Goal: Task Accomplishment & Management: Complete application form

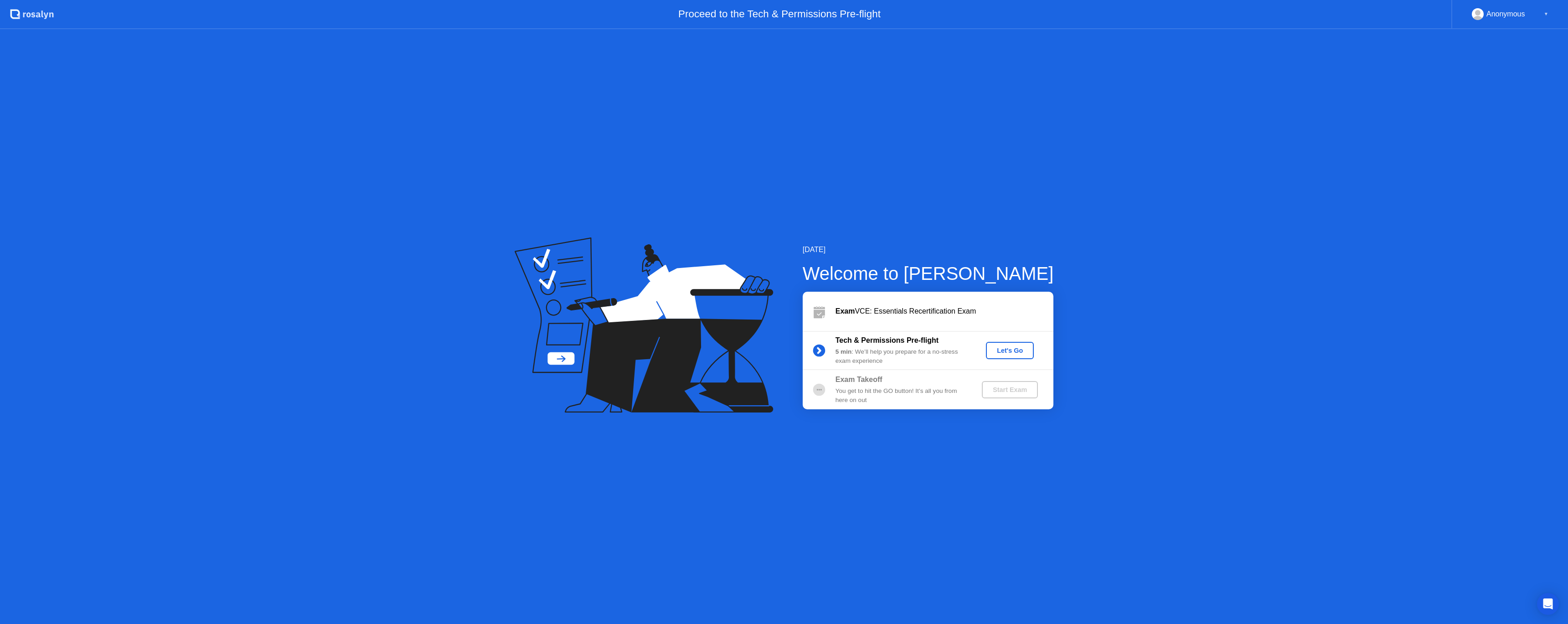
click at [1014, 351] on div "Let's Go" at bounding box center [1010, 351] width 41 height 7
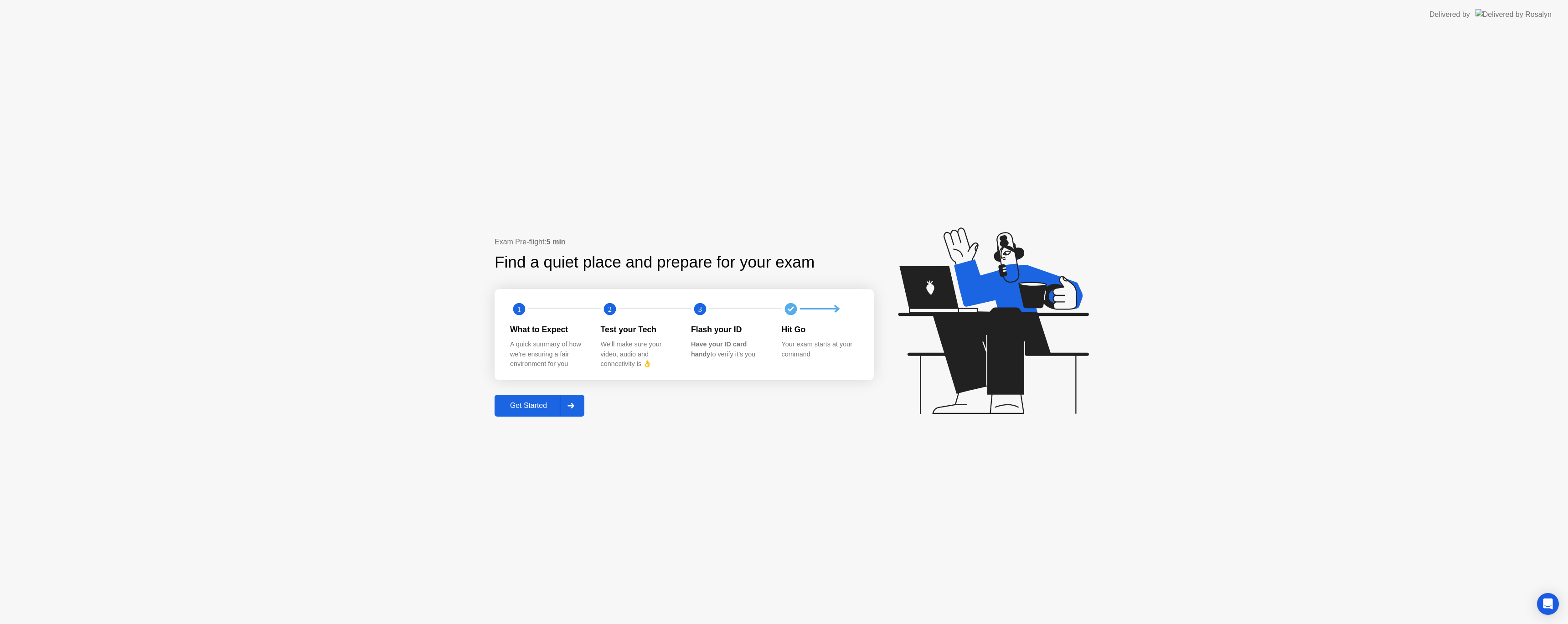
click at [533, 402] on div "Get Started" at bounding box center [528, 405] width 63 height 8
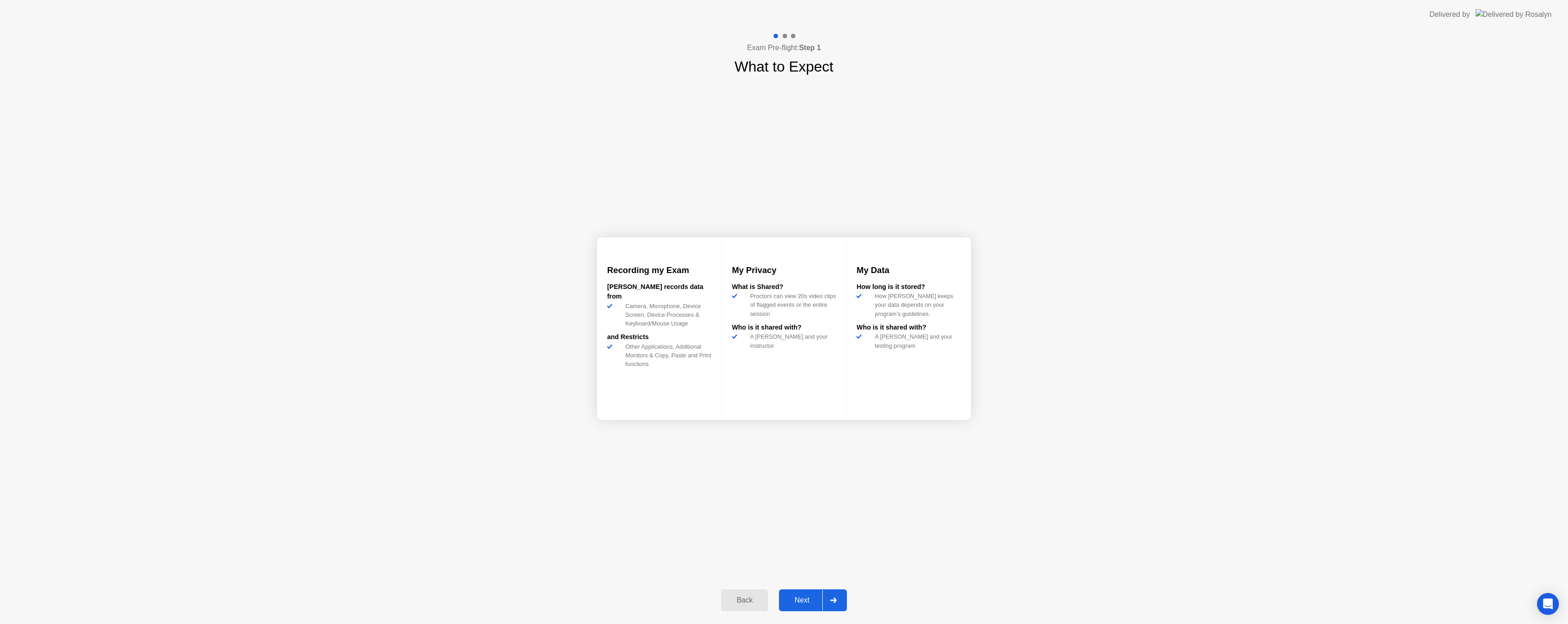
click at [800, 599] on div "Next" at bounding box center [802, 600] width 41 height 8
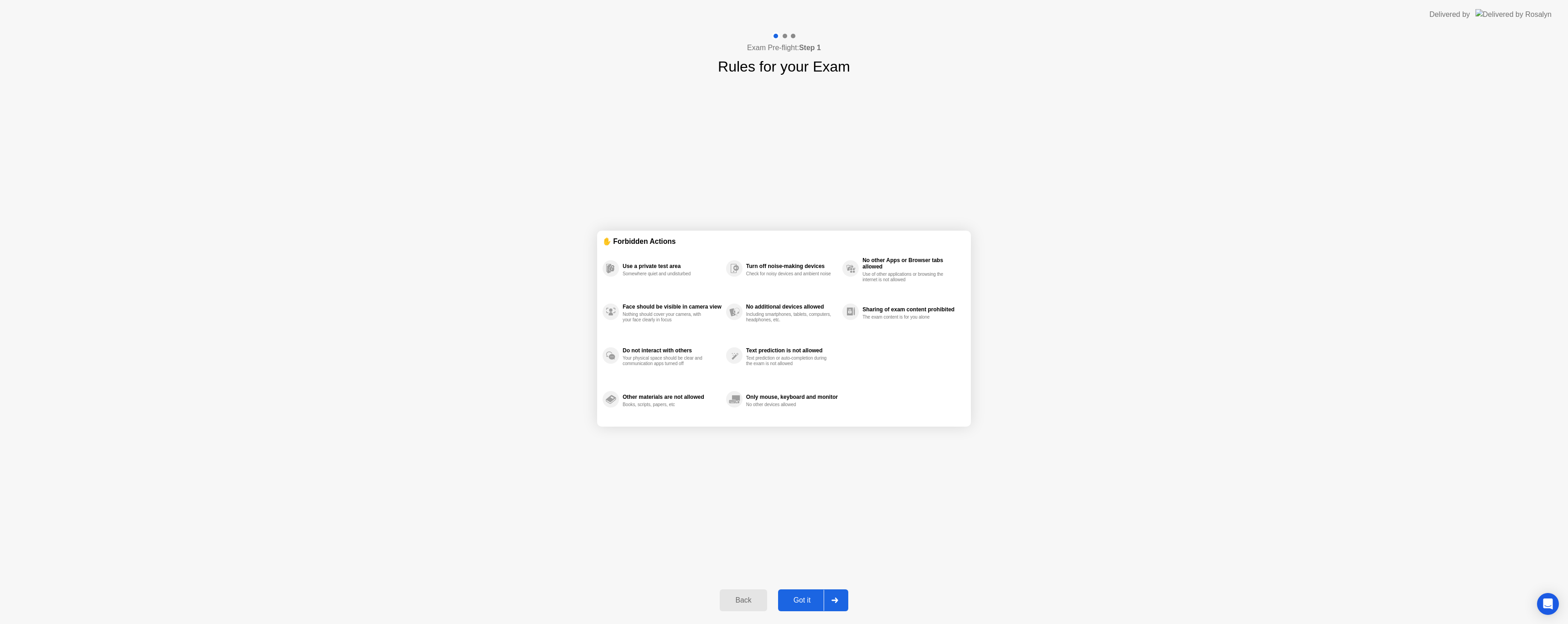
click at [808, 598] on div "Got it" at bounding box center [802, 600] width 43 height 8
select select "**********"
select select "*******"
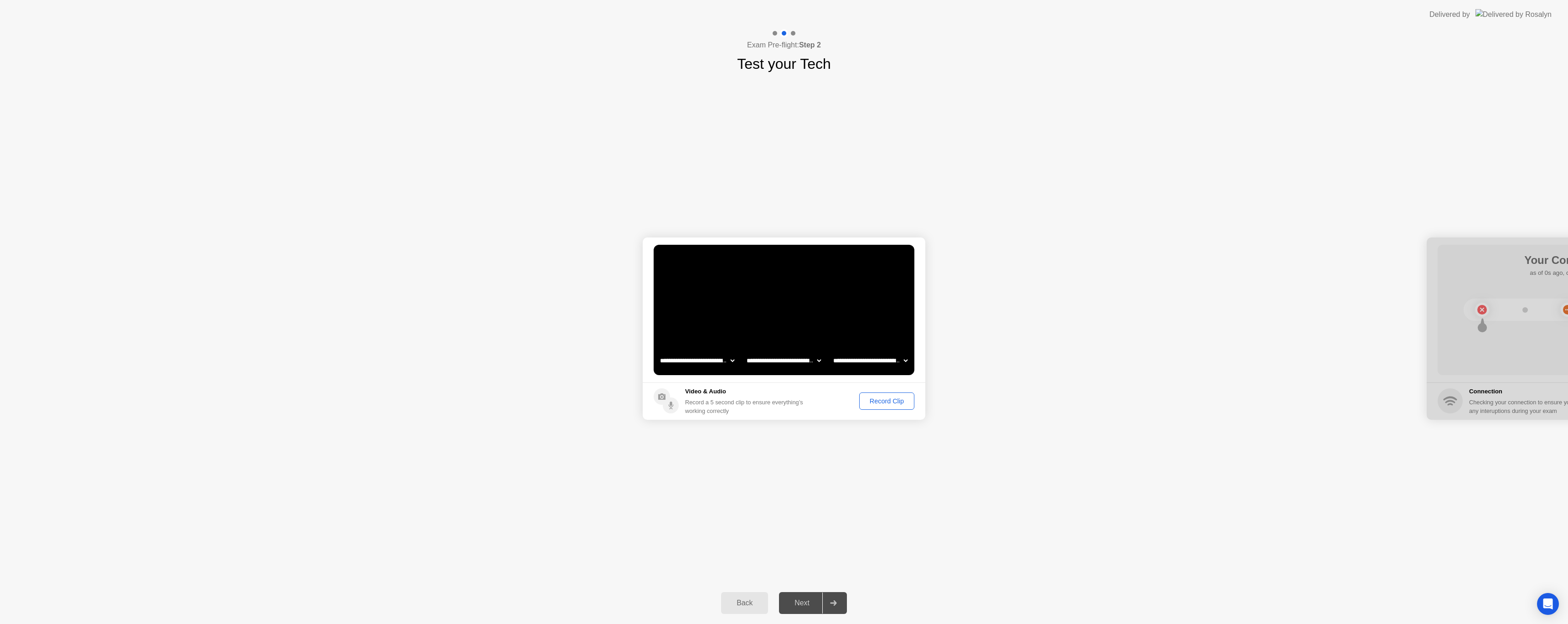
click at [795, 606] on div "Next" at bounding box center [802, 603] width 41 height 8
click at [884, 398] on div "Record Clip" at bounding box center [887, 401] width 49 height 7
click at [800, 606] on div "Next" at bounding box center [802, 603] width 41 height 8
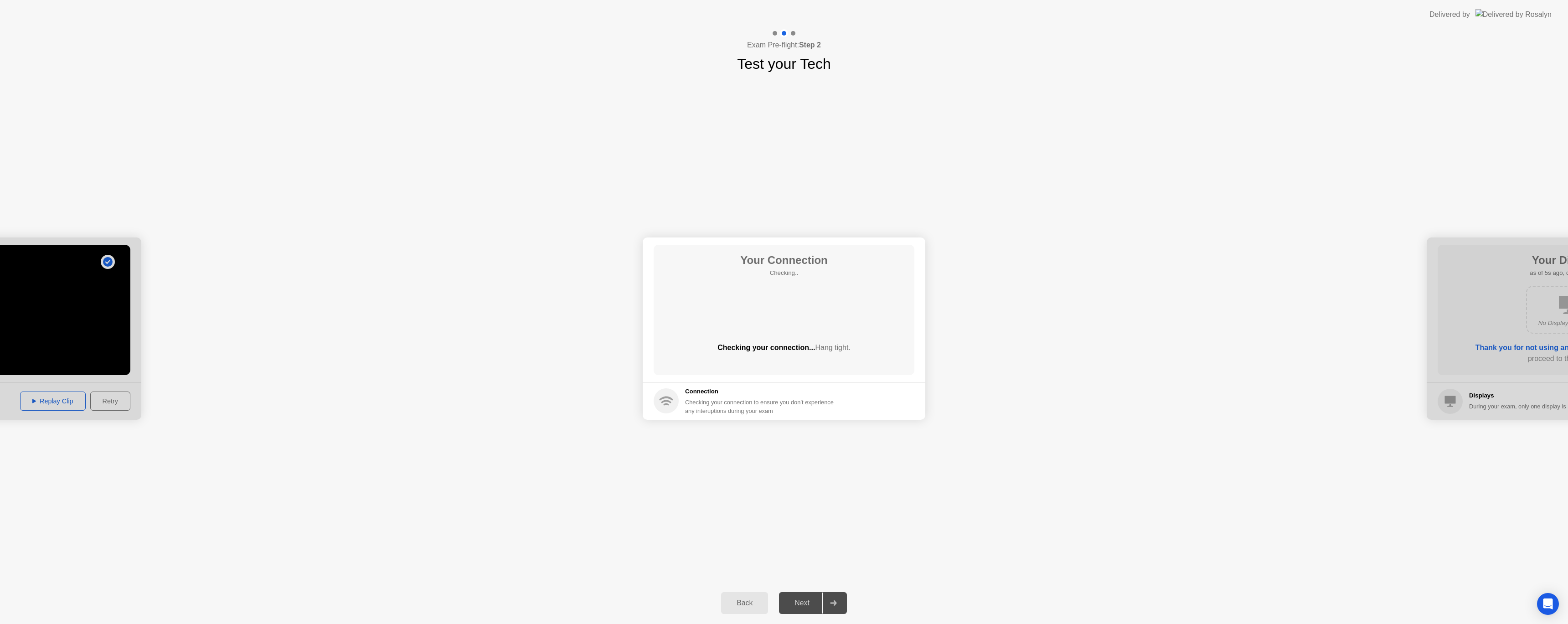
click at [808, 600] on div "Next" at bounding box center [802, 603] width 41 height 8
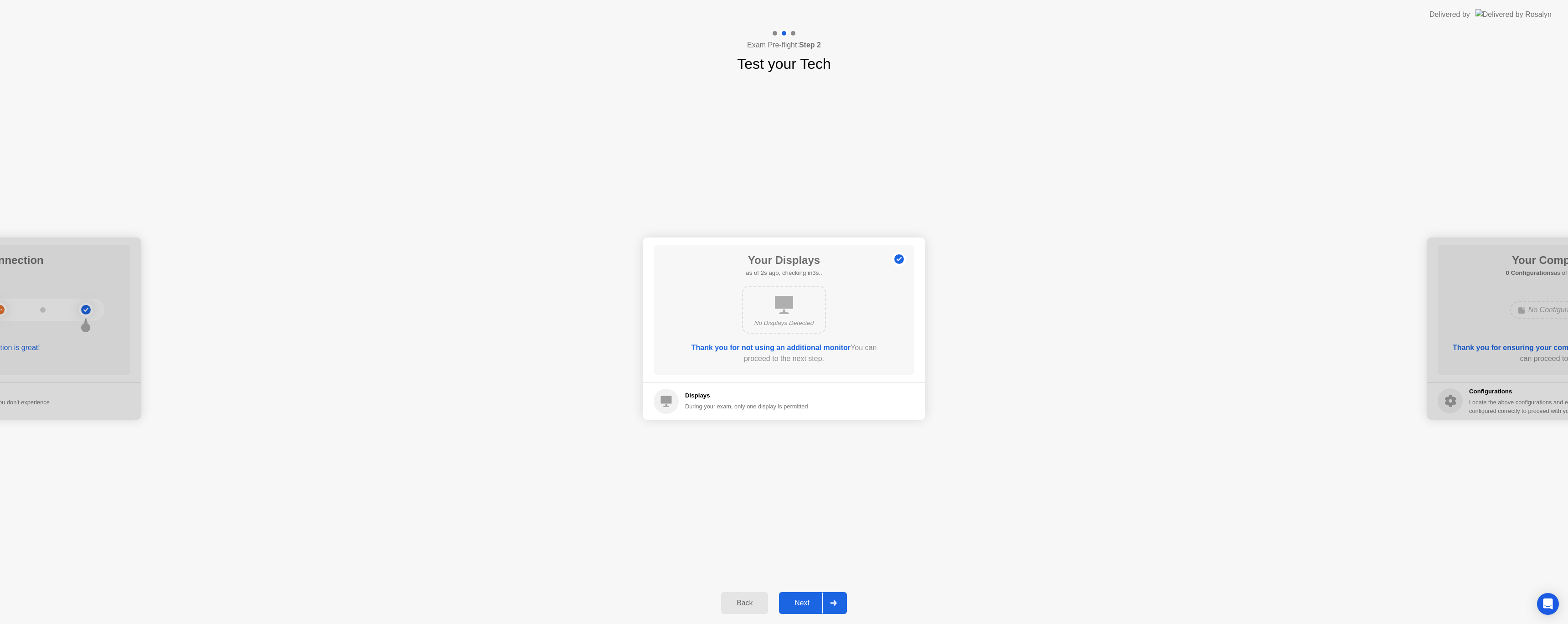
click at [807, 603] on div "Next" at bounding box center [802, 603] width 41 height 8
click at [810, 605] on div "Next" at bounding box center [802, 603] width 41 height 8
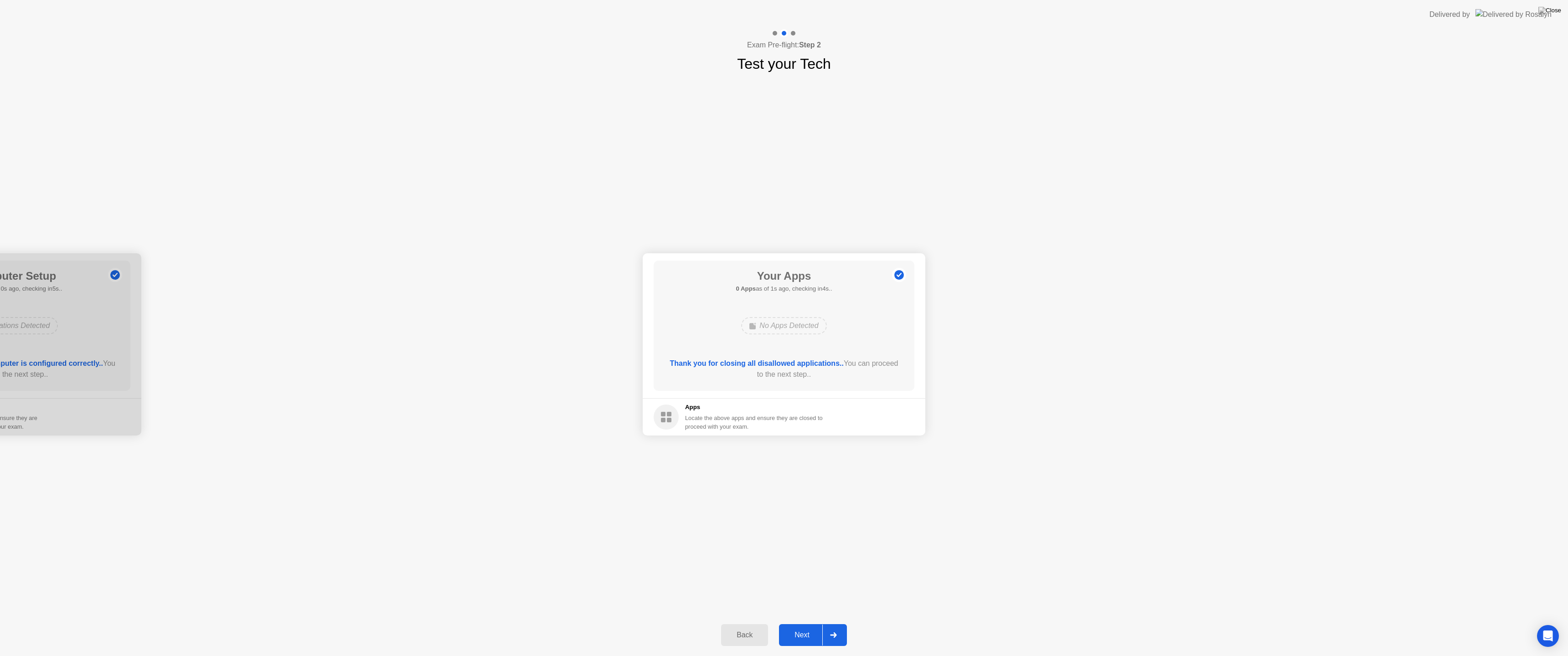
click at [800, 623] on div "Next" at bounding box center [802, 635] width 41 height 8
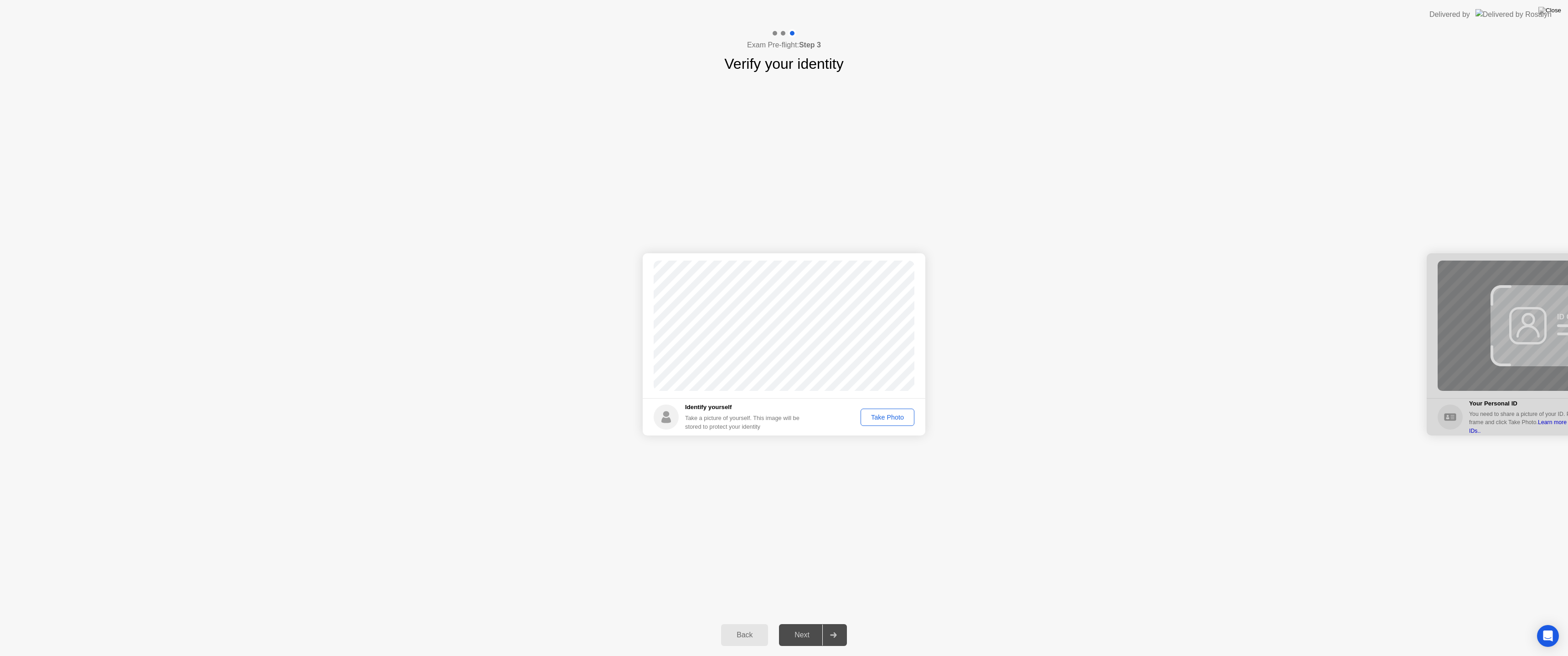
click at [809, 623] on div "Next" at bounding box center [802, 635] width 41 height 8
click at [894, 420] on div "Take Photo" at bounding box center [887, 417] width 47 height 7
click at [803, 623] on div "Next" at bounding box center [802, 635] width 41 height 8
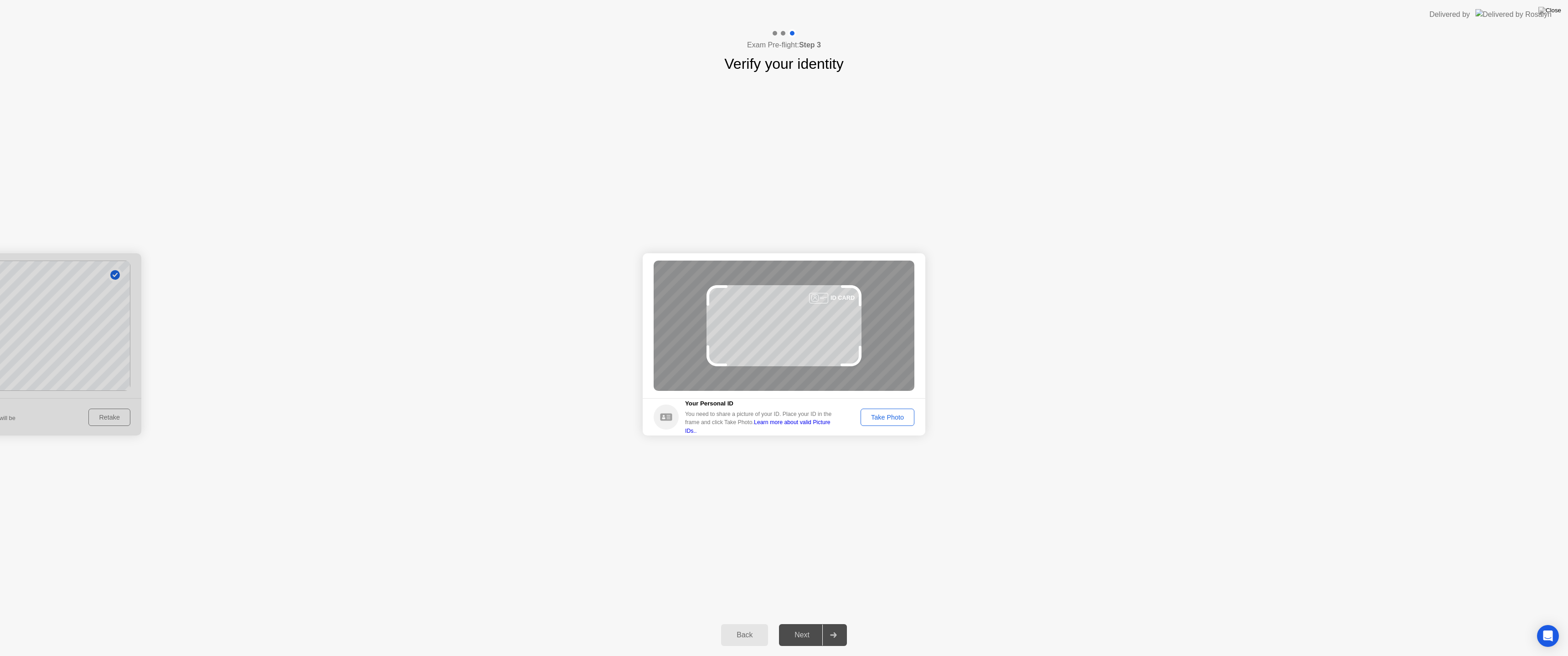
click at [898, 416] on div "Take Photo" at bounding box center [887, 417] width 47 height 7
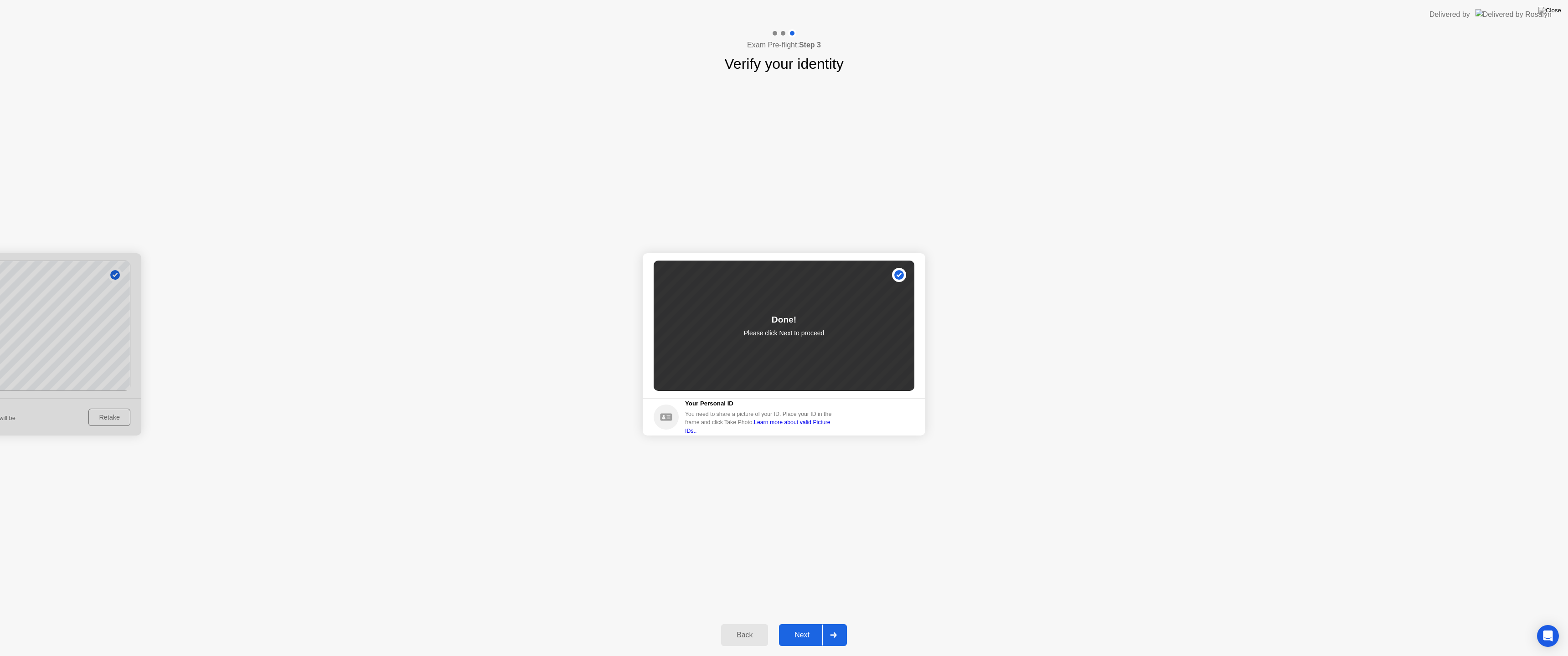
click at [804, 623] on button "Next" at bounding box center [813, 635] width 68 height 22
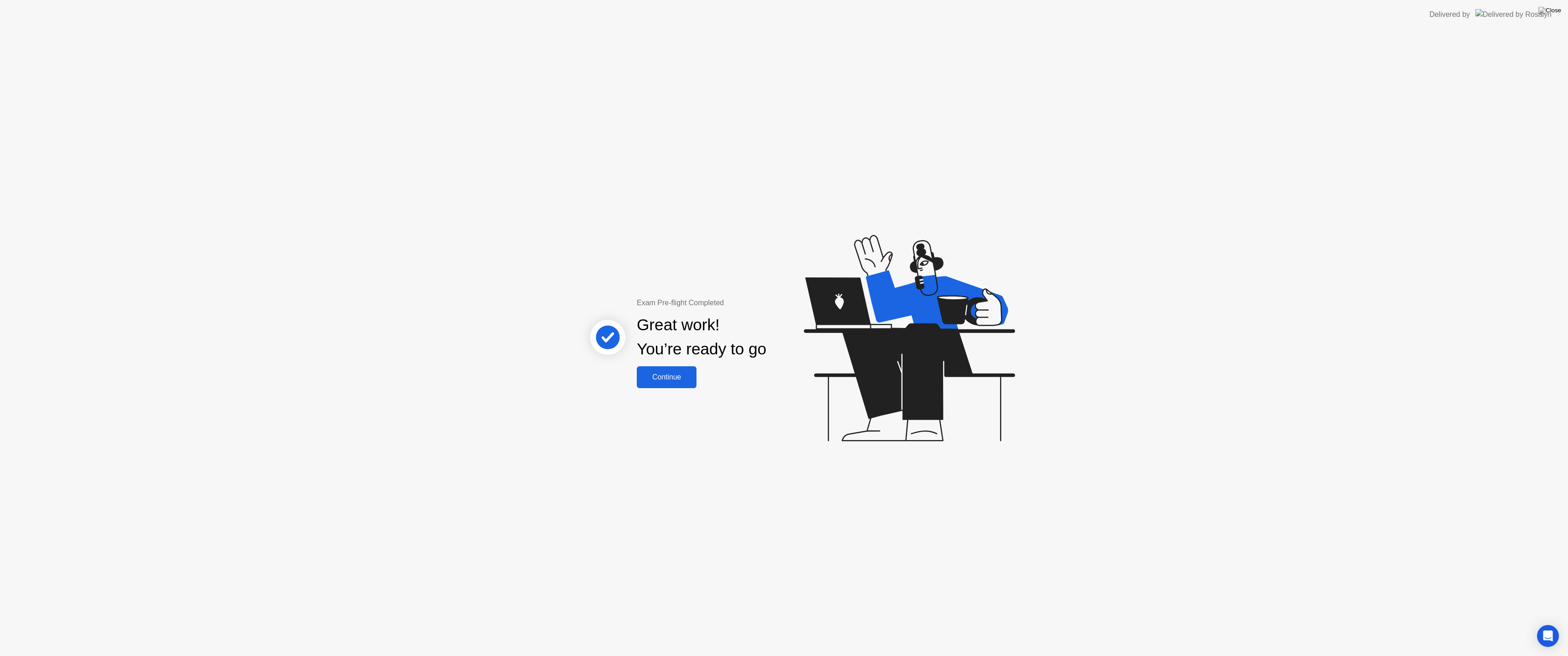
click at [671, 374] on div "Continue" at bounding box center [667, 377] width 54 height 8
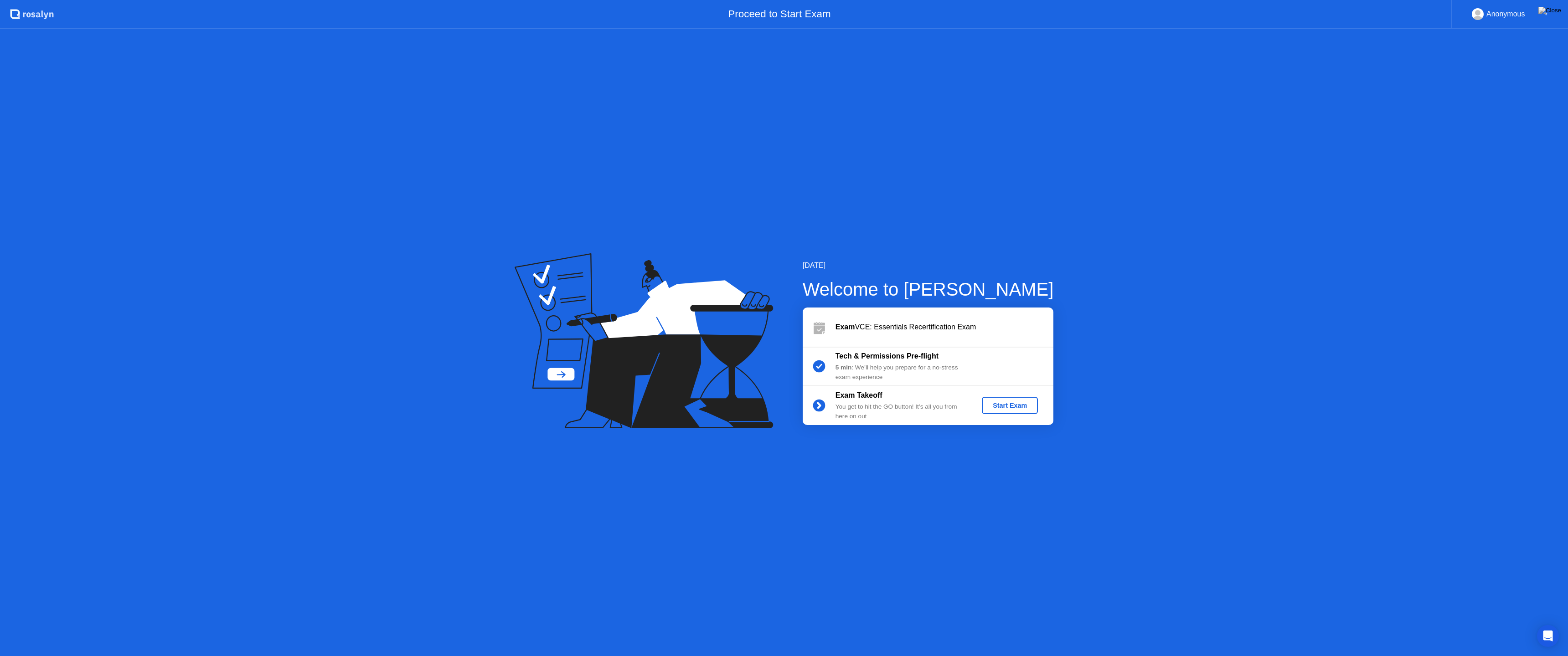
click at [1004, 402] on div "Start Exam" at bounding box center [1010, 405] width 49 height 7
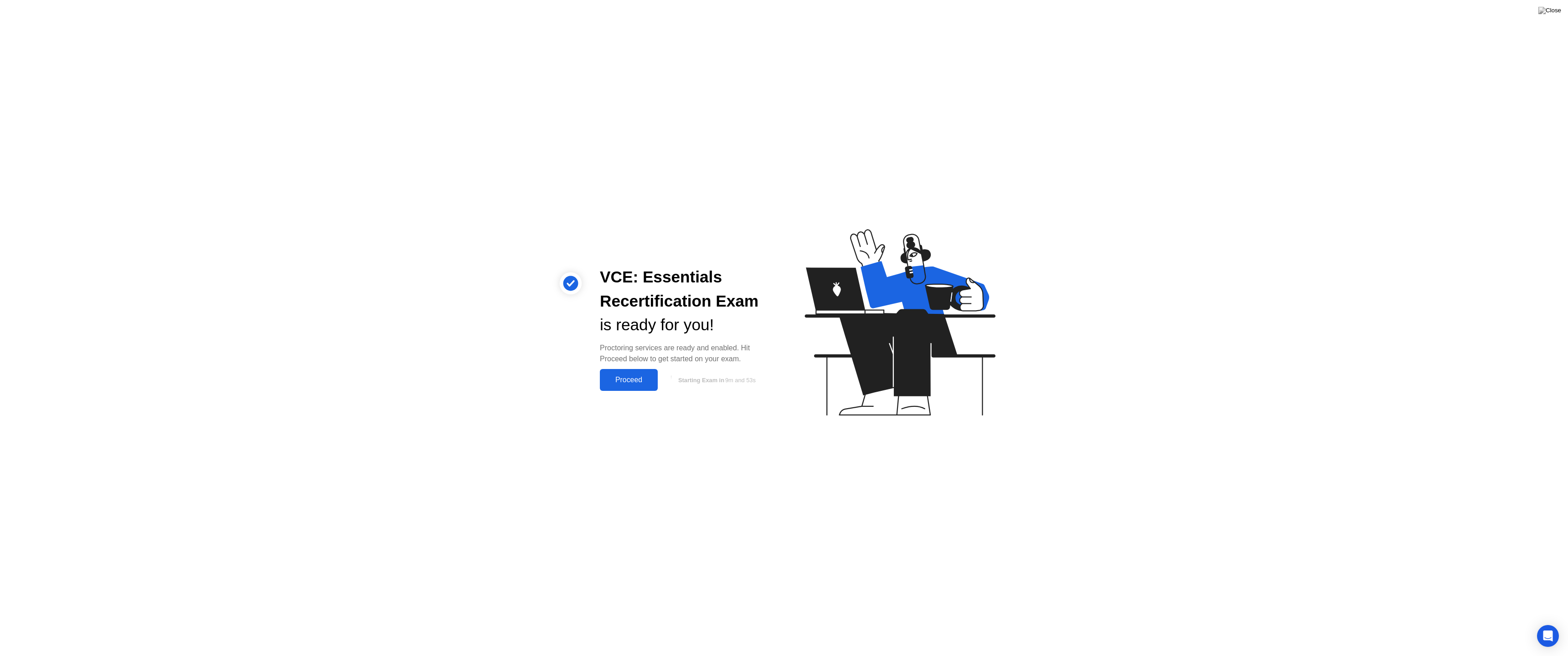
click at [635, 380] on div "Proceed" at bounding box center [629, 380] width 52 height 8
